Goal: Information Seeking & Learning: Learn about a topic

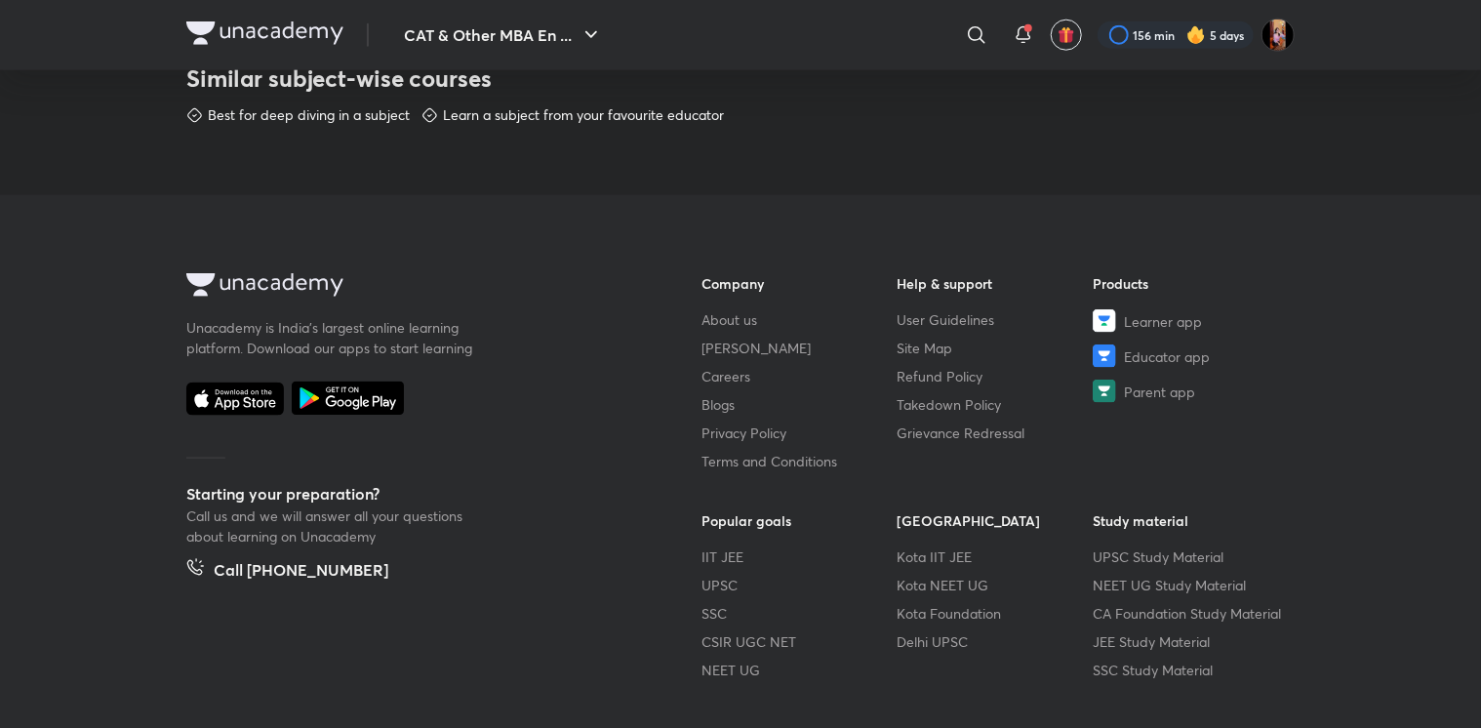
scroll to position [1198, 0]
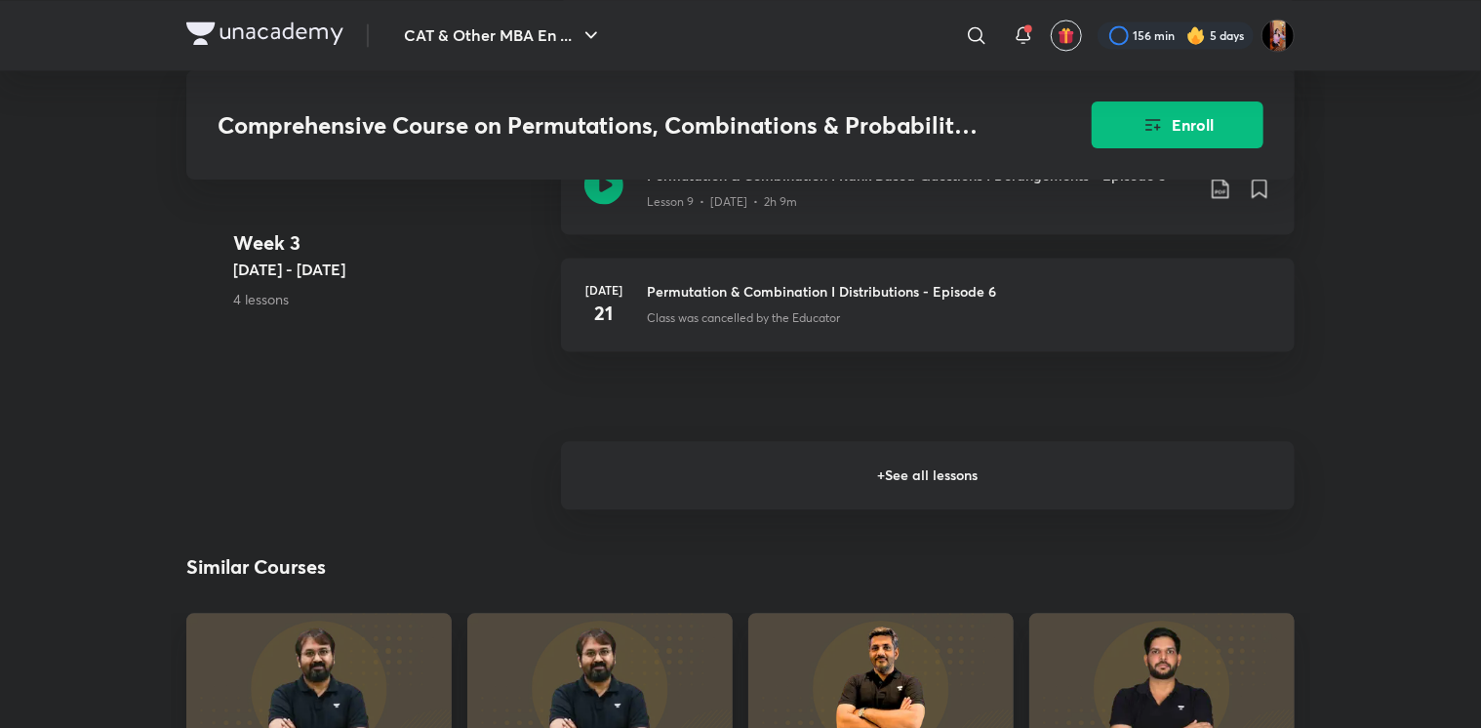
click at [773, 500] on h6 "+ See all lessons" at bounding box center [927, 475] width 733 height 68
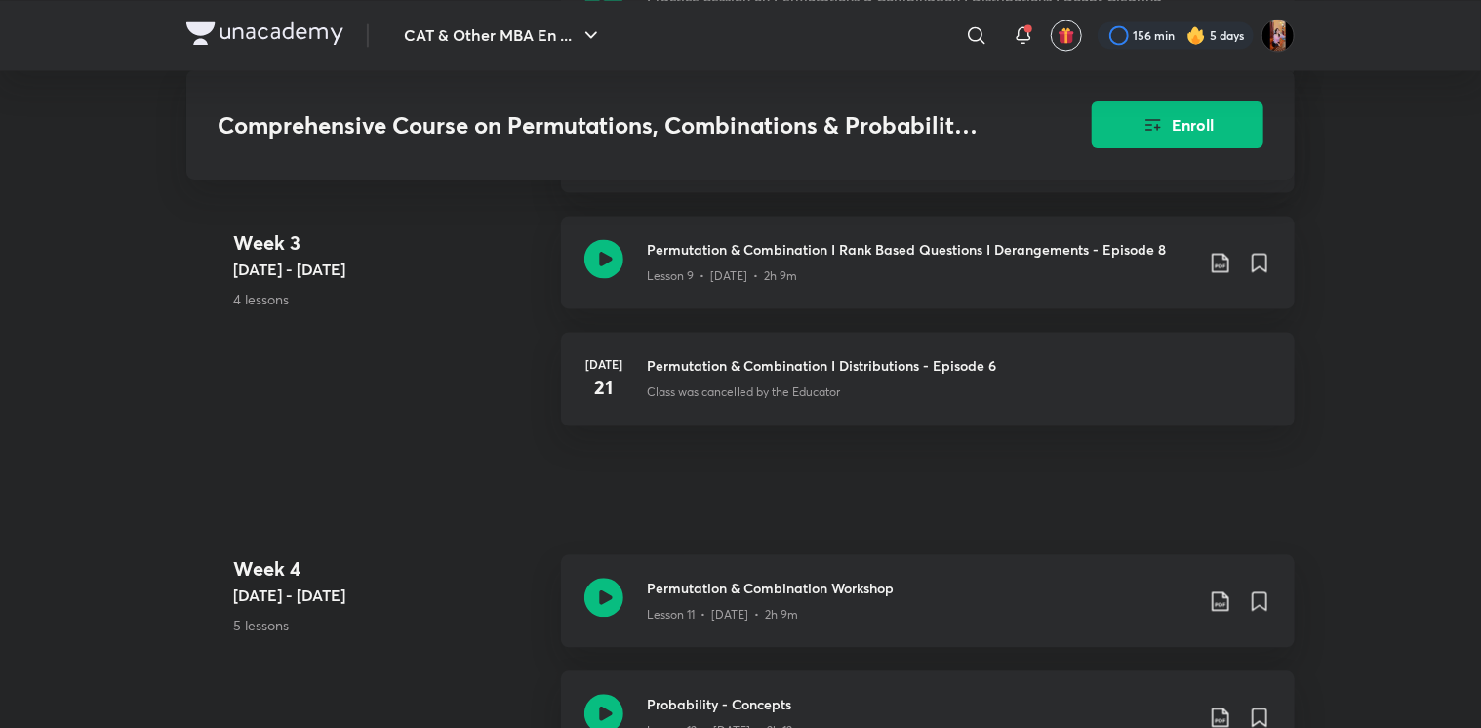
scroll to position [1835, 0]
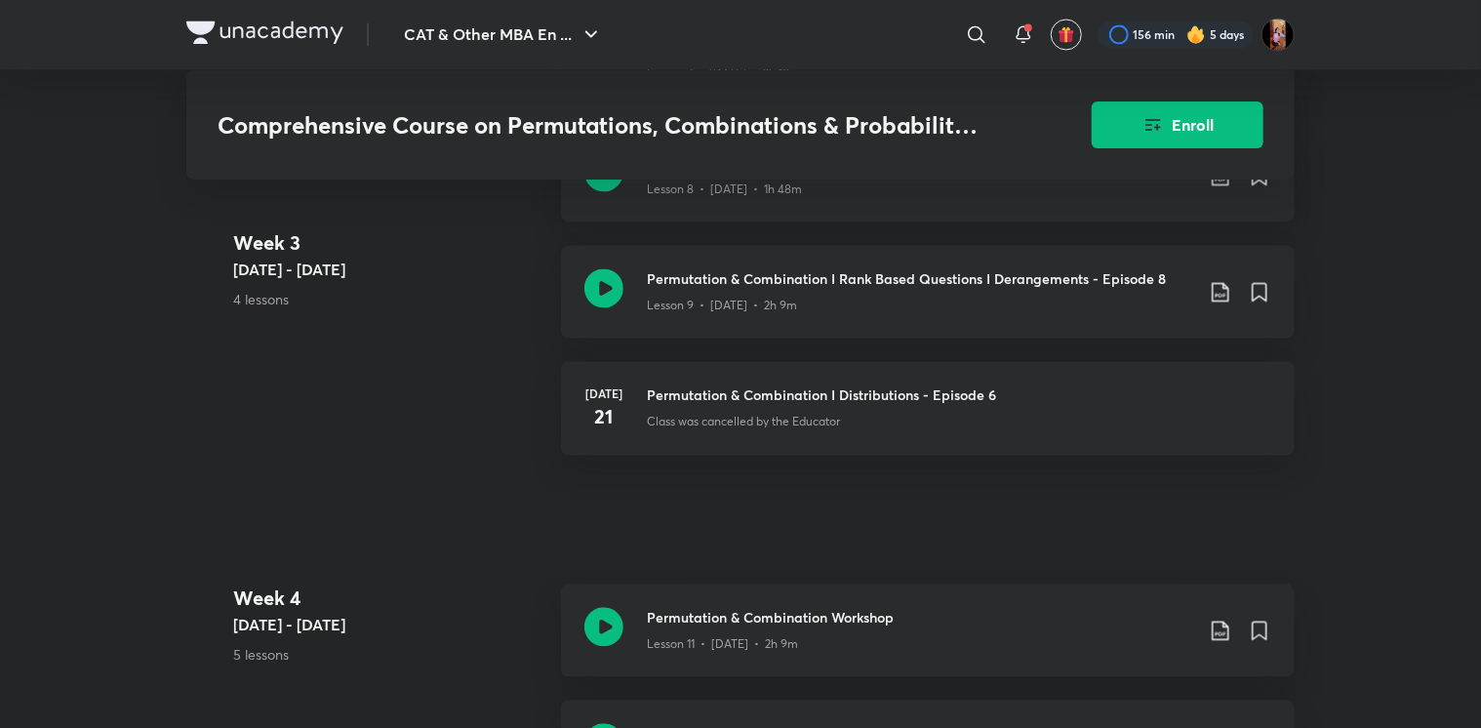
click at [479, 551] on div "Comprehensive Course on Permutations, Combinations & Probability for CAT 2023 E…" at bounding box center [740, 188] width 1108 height 3826
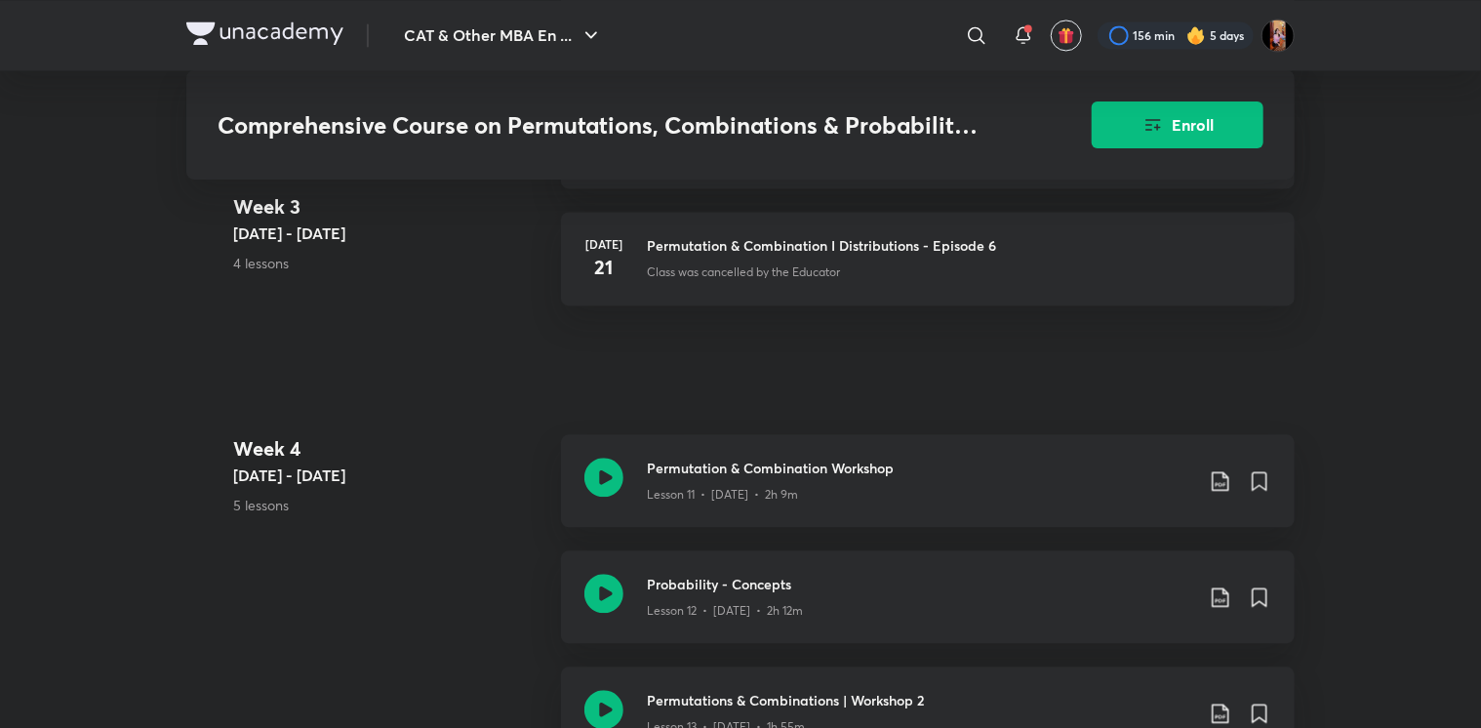
scroll to position [1976, 0]
